Goal: Information Seeking & Learning: Learn about a topic

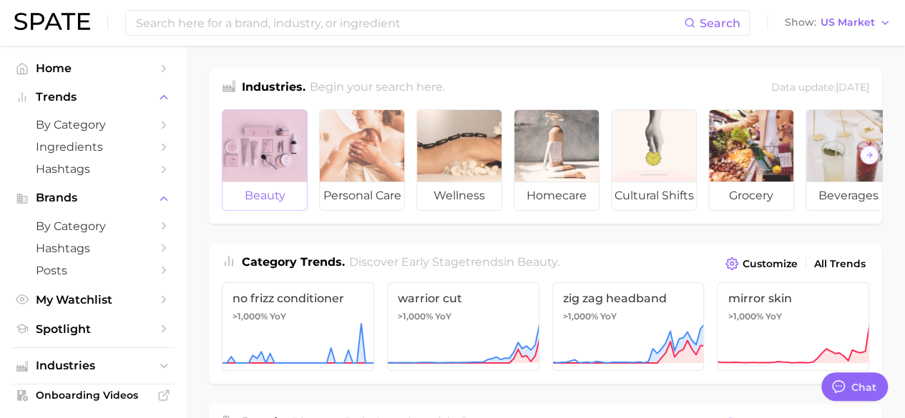
click at [266, 151] on div at bounding box center [264, 146] width 84 height 72
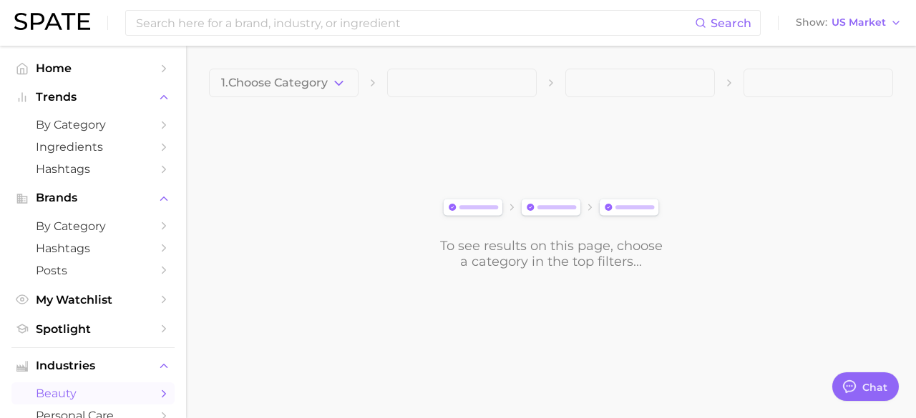
click at [346, 73] on button "1. Choose Category" at bounding box center [284, 83] width 150 height 29
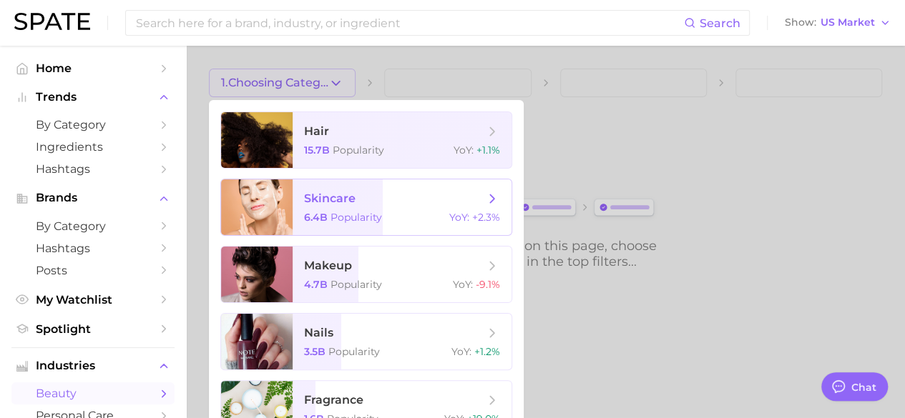
click at [328, 190] on span "skincare 6.4b Popularity YoY : +2.3%" at bounding box center [402, 208] width 219 height 56
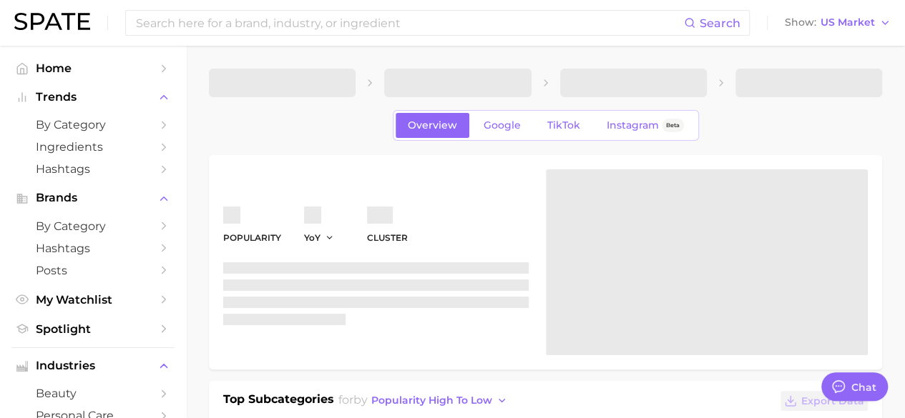
type textarea "x"
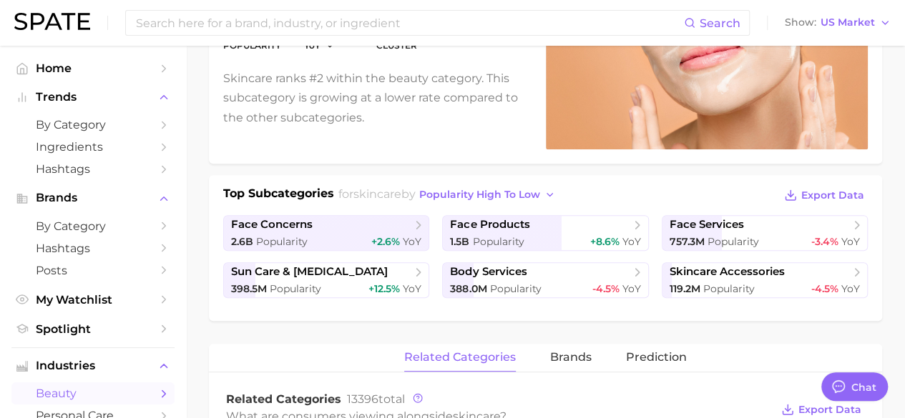
scroll to position [207, 0]
click at [721, 271] on span "skincare accessories" at bounding box center [727, 272] width 115 height 14
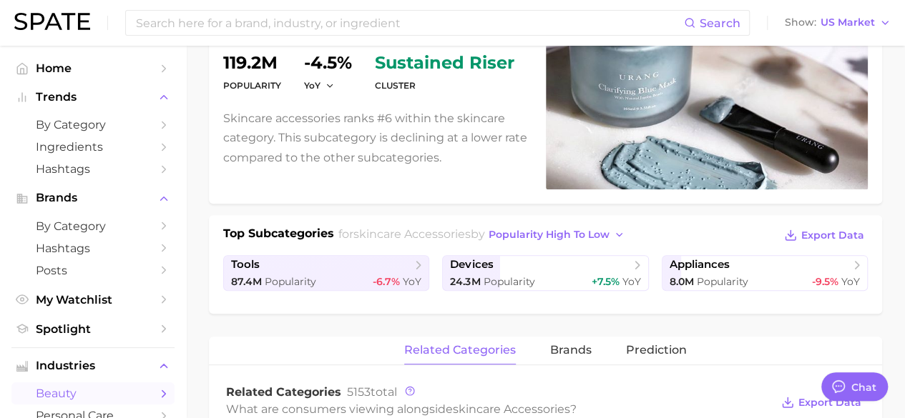
scroll to position [215, 0]
